Goal: Task Accomplishment & Management: Manage account settings

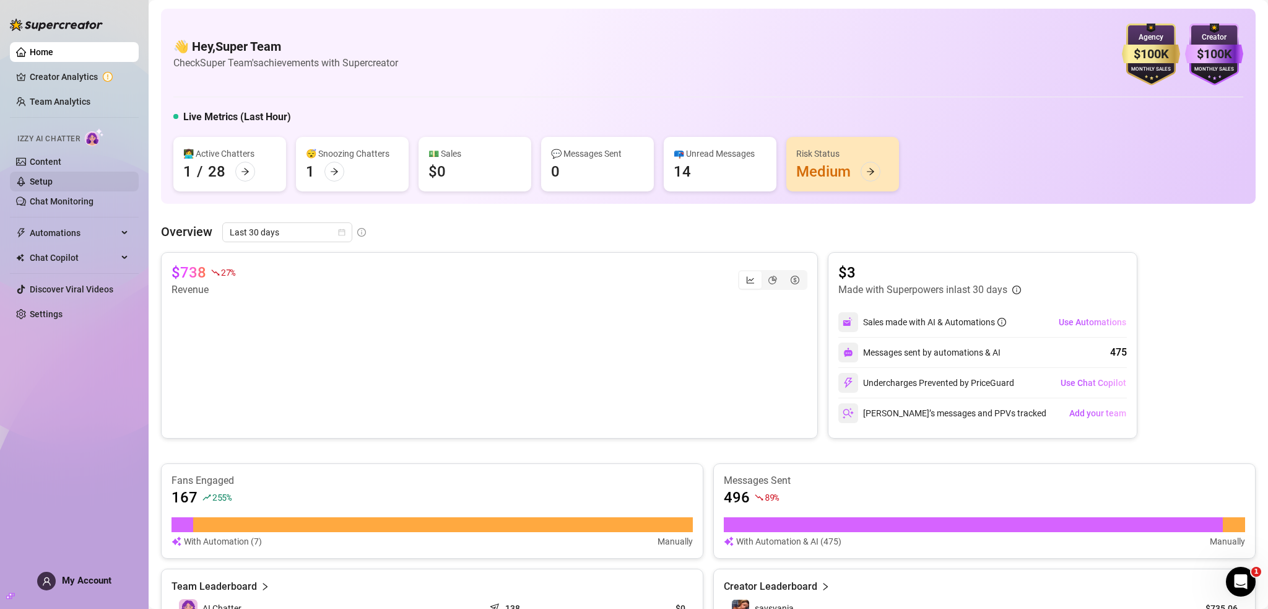
click at [53, 176] on link "Setup" at bounding box center [41, 181] width 23 height 10
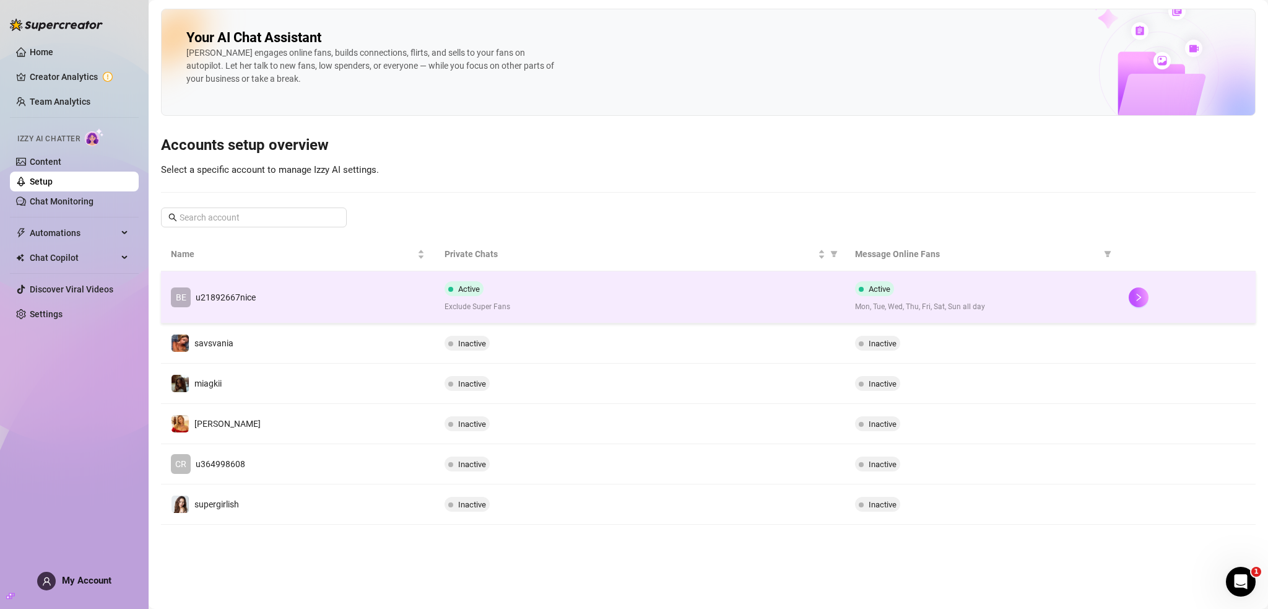
click at [695, 294] on div "Active Exclude Super Fans" at bounding box center [640, 297] width 391 height 32
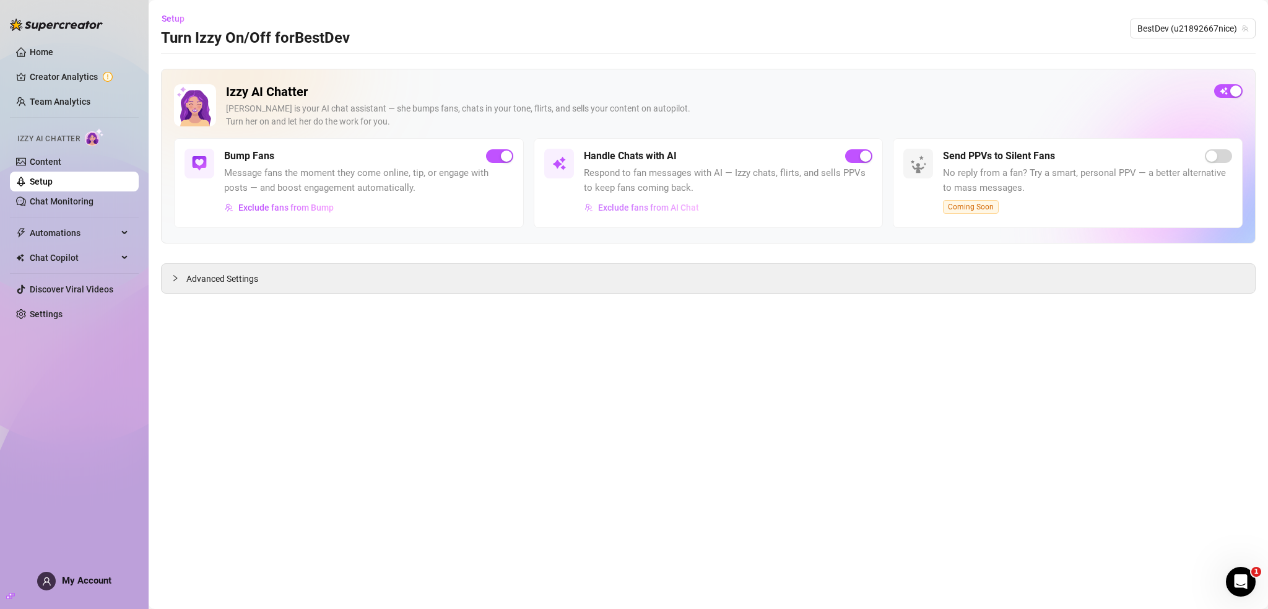
click at [666, 210] on span "Exclude fans from AI Chat" at bounding box center [648, 207] width 101 height 10
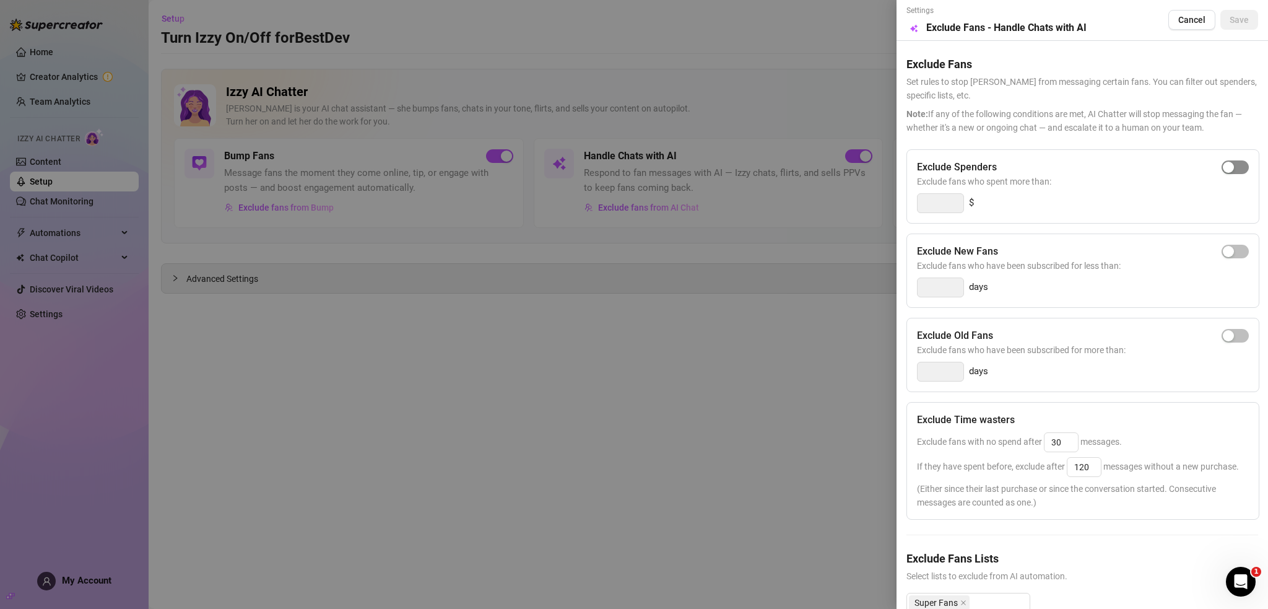
click at [1237, 163] on span "button" at bounding box center [1235, 167] width 27 height 14
type input "300"
click at [1227, 252] on span "button" at bounding box center [1235, 252] width 27 height 14
type input "3"
click at [1223, 330] on div "button" at bounding box center [1228, 335] width 11 height 11
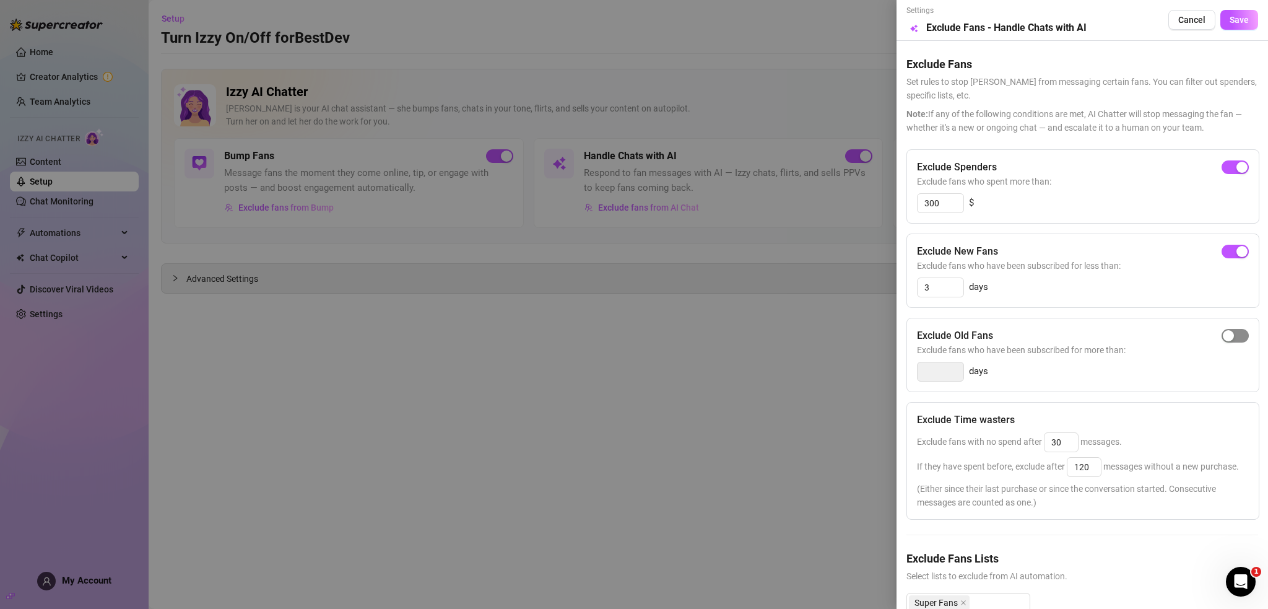
type input "14"
click at [1230, 22] on span "Save" at bounding box center [1239, 20] width 19 height 10
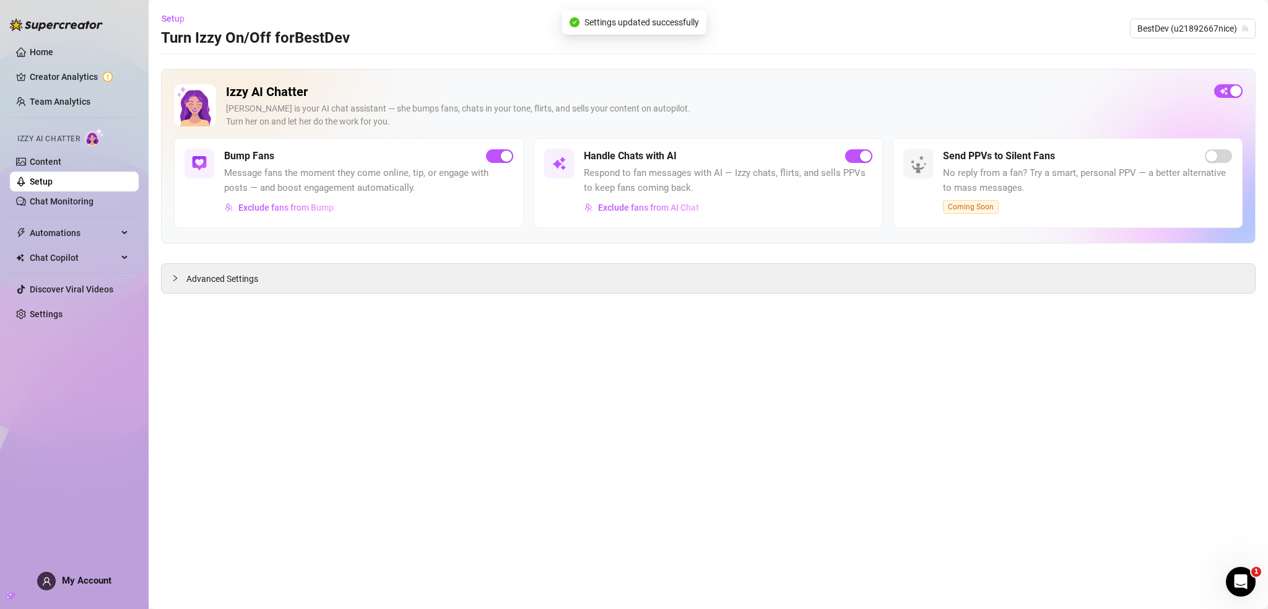
click at [262, 205] on span "Exclude fans from Bump" at bounding box center [285, 207] width 95 height 10
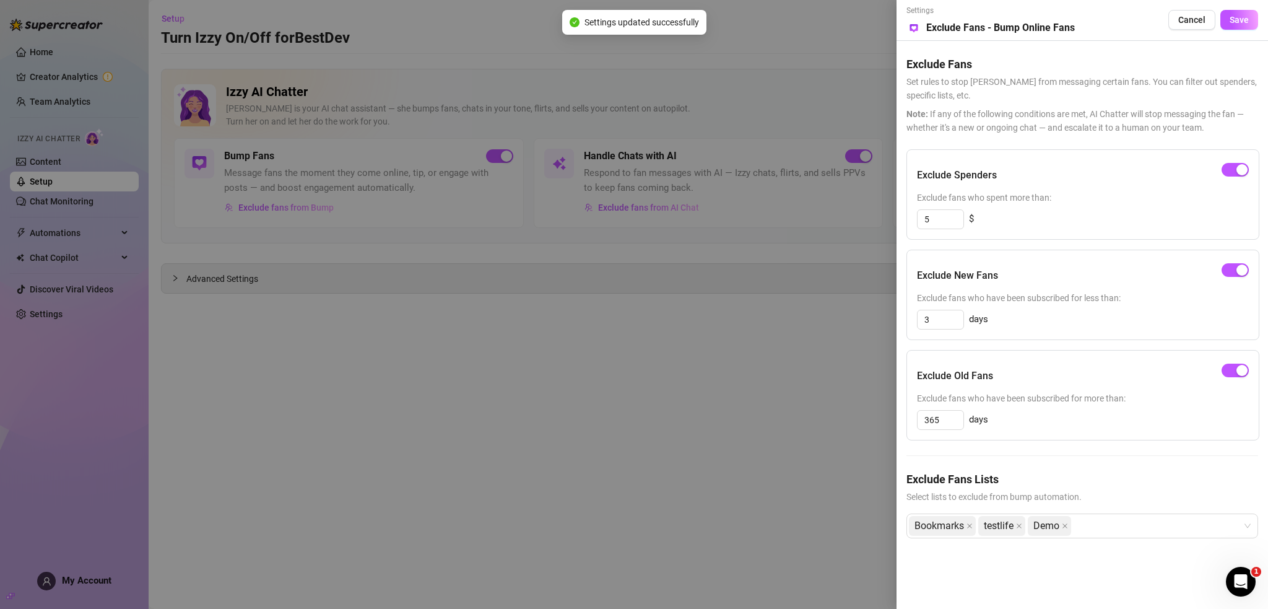
click at [755, 458] on div at bounding box center [634, 304] width 1268 height 609
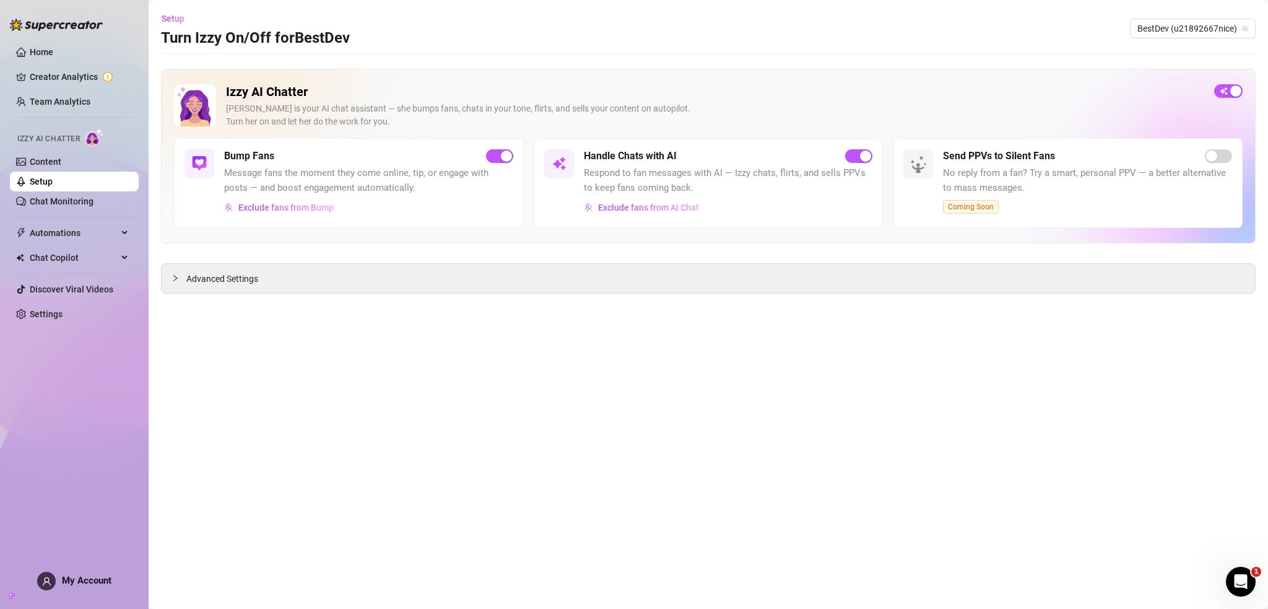
click at [51, 186] on link "Setup" at bounding box center [41, 181] width 23 height 10
